Goal: Find specific page/section: Find specific page/section

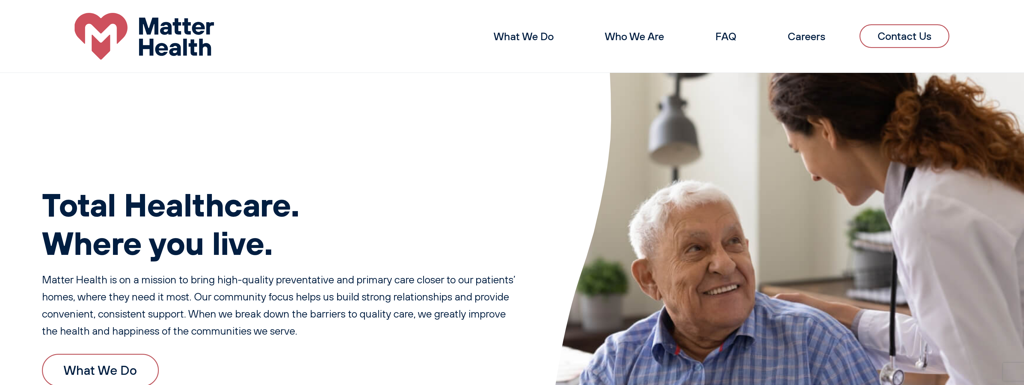
click at [902, 34] on link "Contact Us" at bounding box center [904, 35] width 90 height 23
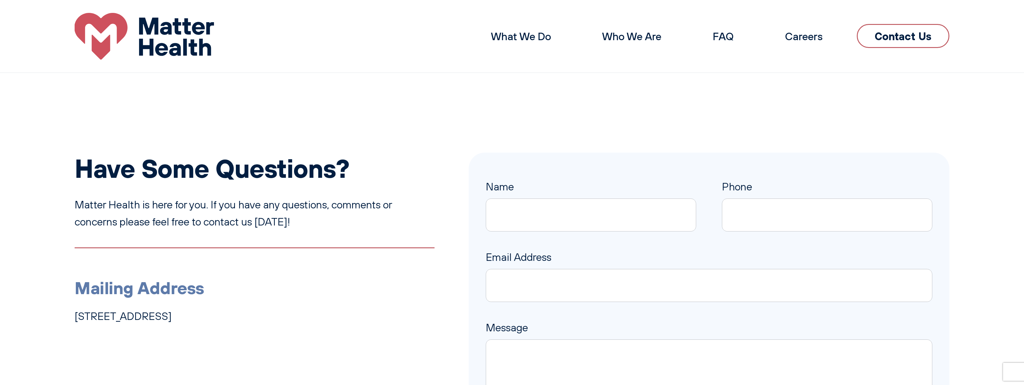
click at [118, 26] on img at bounding box center [144, 36] width 139 height 47
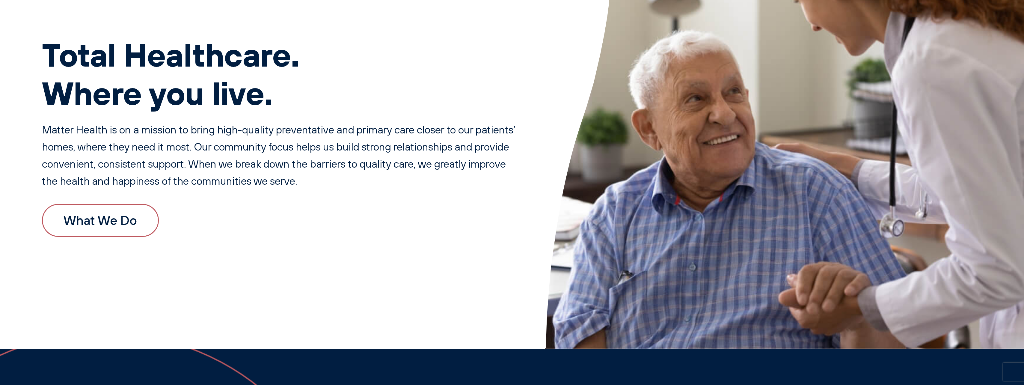
scroll to position [180, 0]
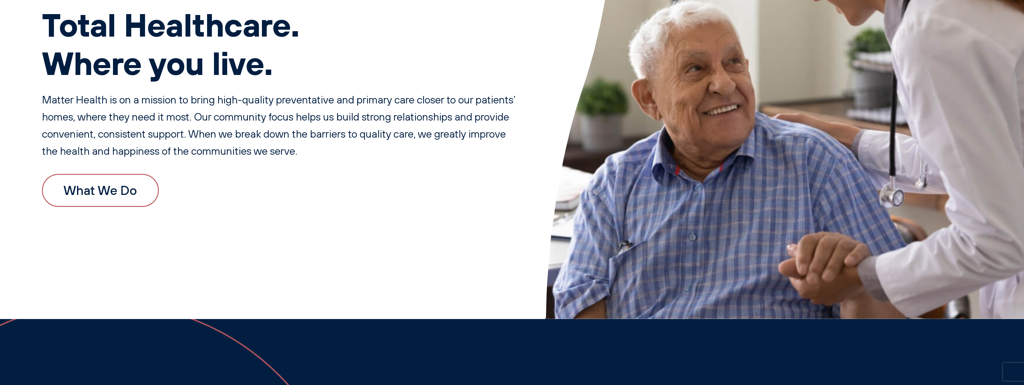
click at [99, 188] on link "What We Do" at bounding box center [100, 190] width 117 height 33
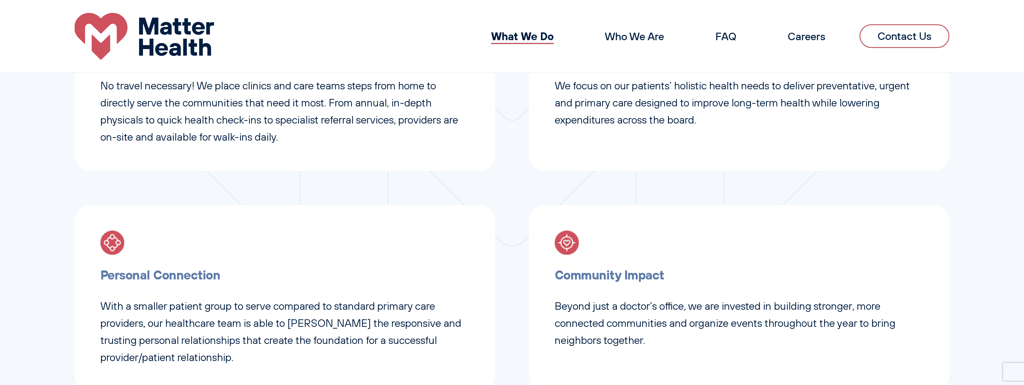
scroll to position [509, 0]
